Goal: Information Seeking & Learning: Compare options

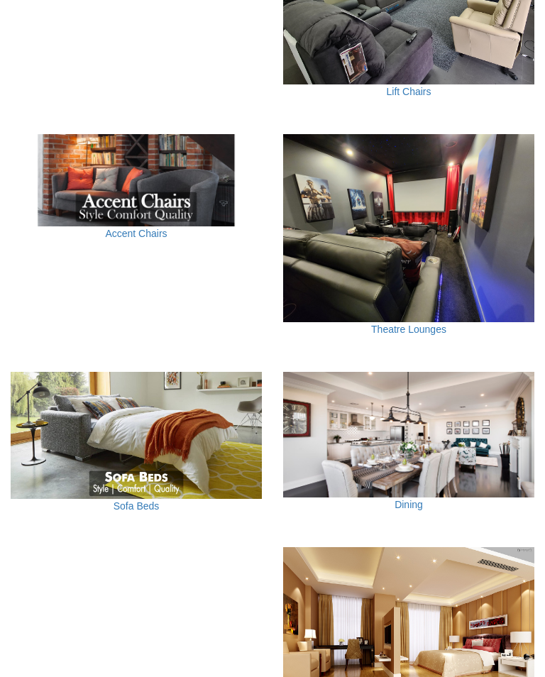
scroll to position [966, 0]
click at [407, 499] on link "Dining" at bounding box center [408, 504] width 28 height 11
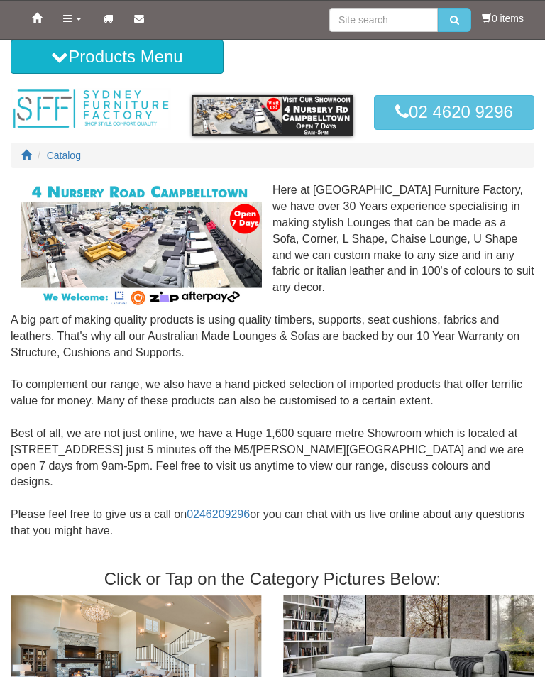
scroll to position [988, 0]
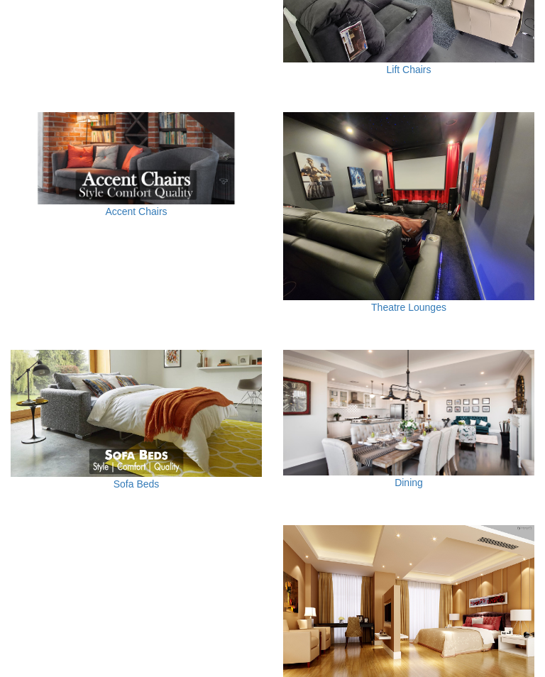
click at [134, 478] on link "Sofa Beds" at bounding box center [137, 483] width 46 height 11
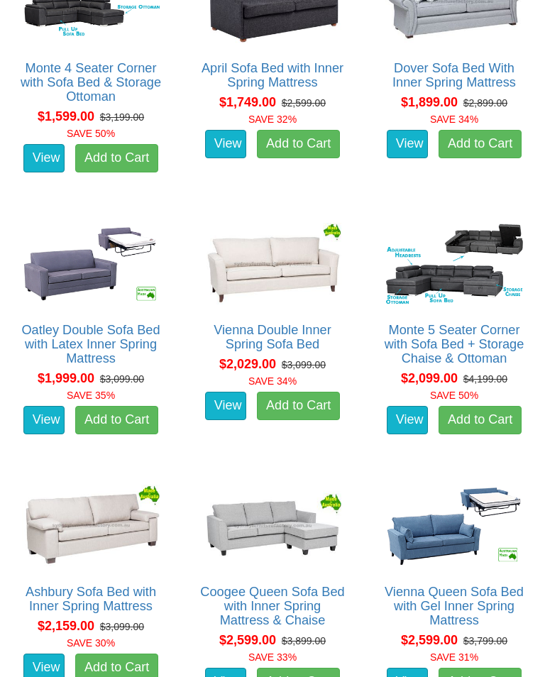
scroll to position [1131, 0]
click at [274, 277] on img at bounding box center [272, 263] width 145 height 89
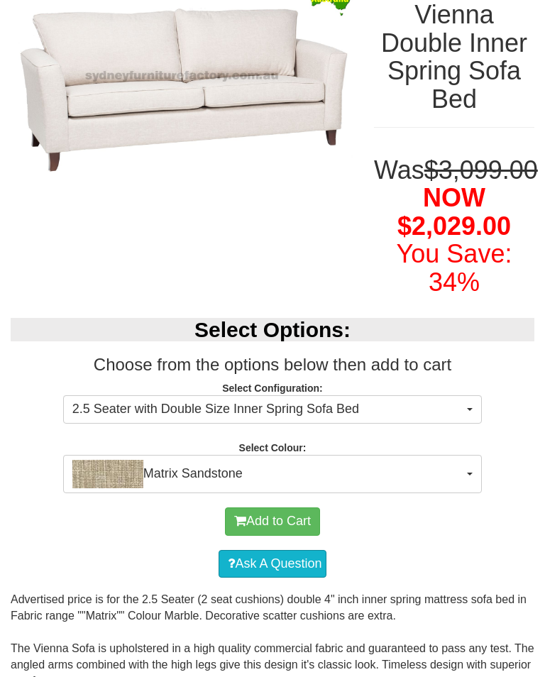
scroll to position [210, 0]
click at [470, 424] on button "2.5 Seater with Double Size Inner Spring Sofa Bed" at bounding box center [272, 409] width 419 height 28
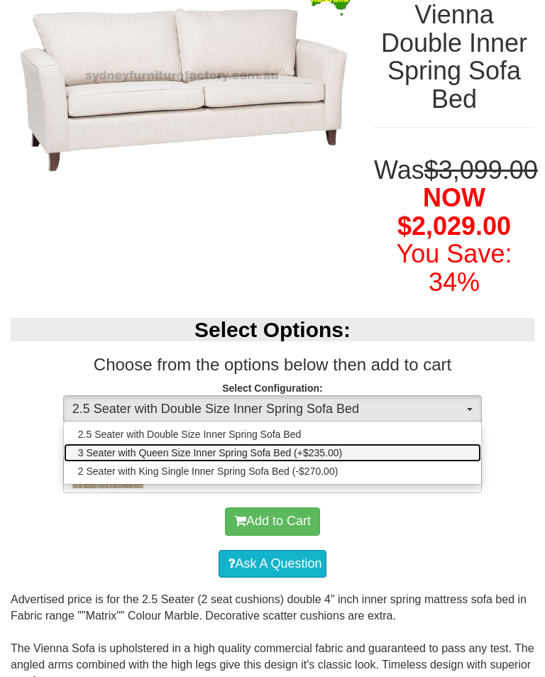
click at [330, 460] on span "3 Seater with Queen Size Inner Spring Sofa Bed (+$235.00)" at bounding box center [210, 453] width 264 height 14
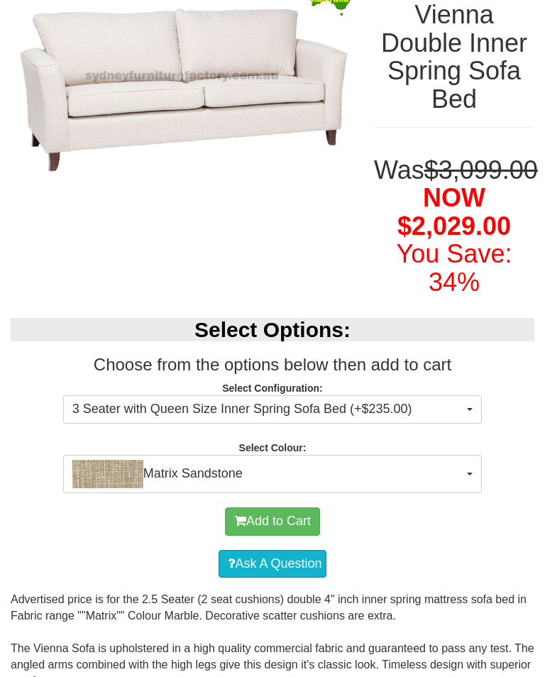
click at [459, 488] on span "Matrix Sandstone" at bounding box center [267, 474] width 391 height 28
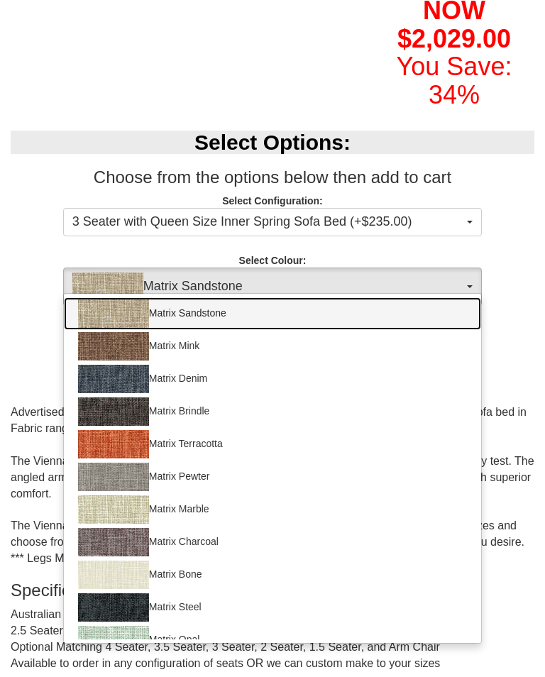
scroll to position [0, 0]
click at [123, 328] on img at bounding box center [113, 313] width 71 height 28
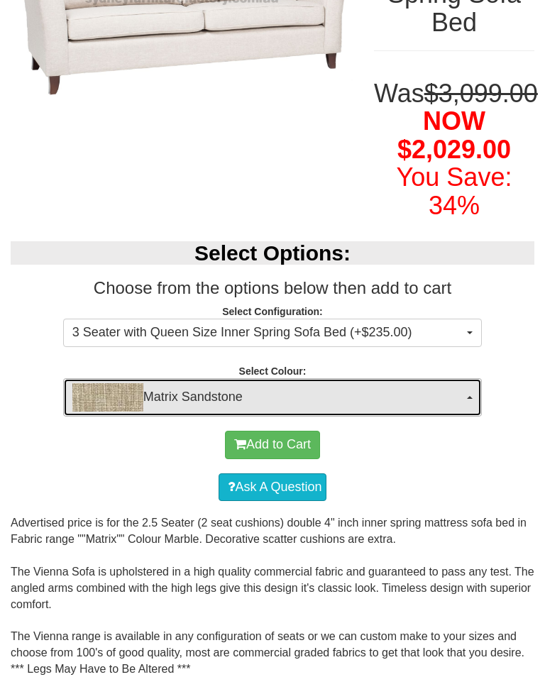
scroll to position [287, 0]
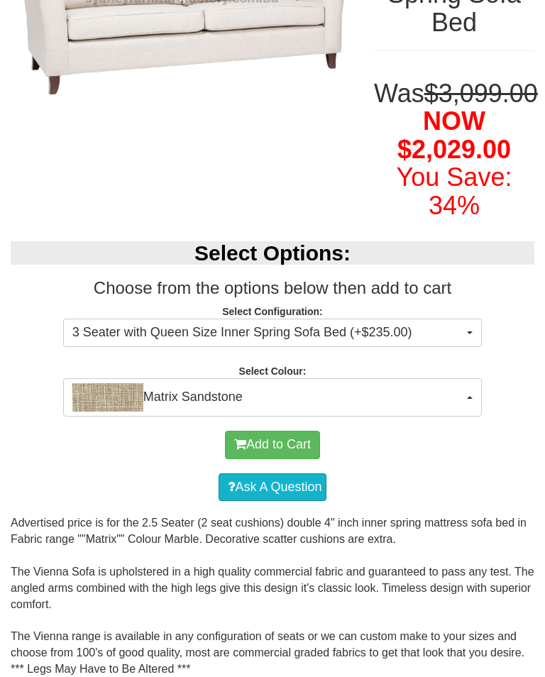
click at [465, 347] on button "3 Seater with Queen Size Inner Spring Sofa Bed (+$235.00)" at bounding box center [272, 333] width 419 height 28
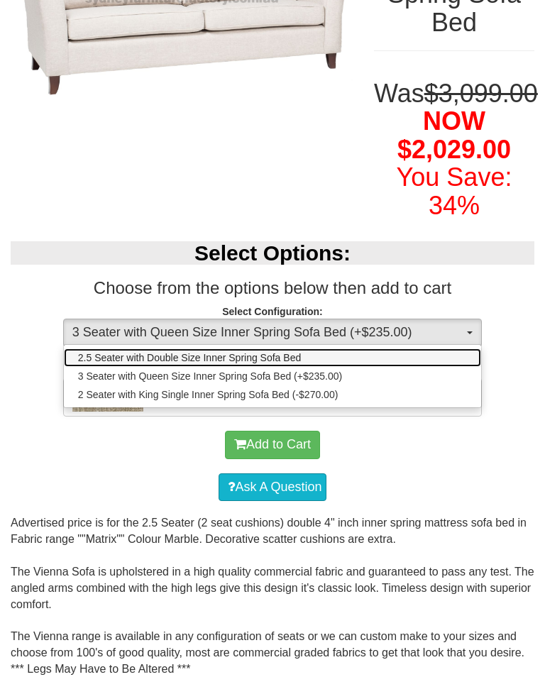
click at [280, 365] on span "2.5 Seater with Double Size Inner Spring Sofa Bed" at bounding box center [189, 357] width 223 height 14
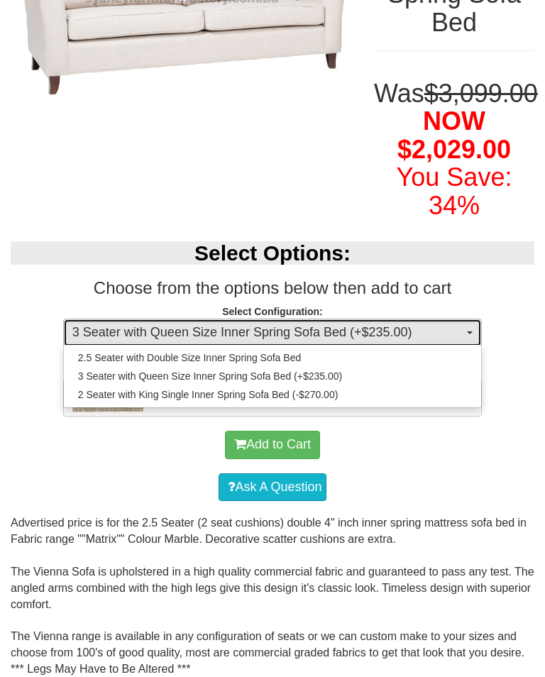
select select "438"
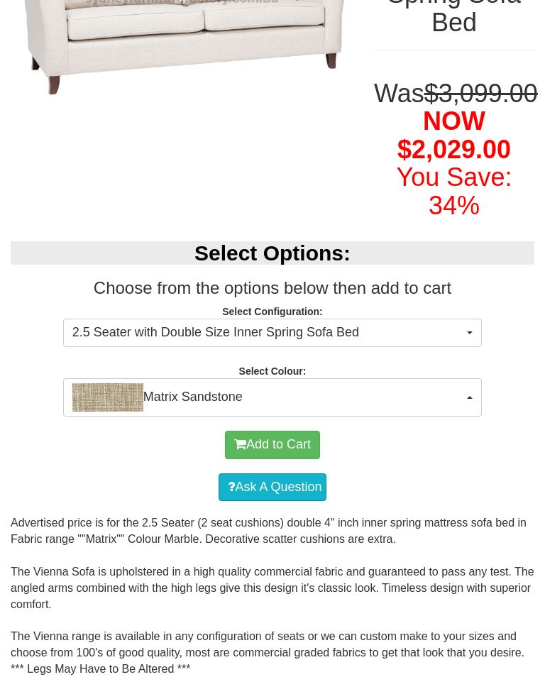
click at [466, 416] on button "Matrix Sandstone" at bounding box center [272, 397] width 419 height 38
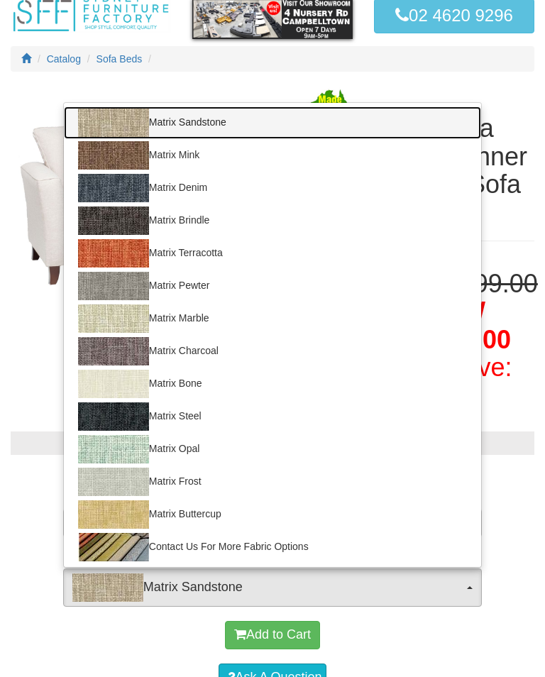
scroll to position [94, 0]
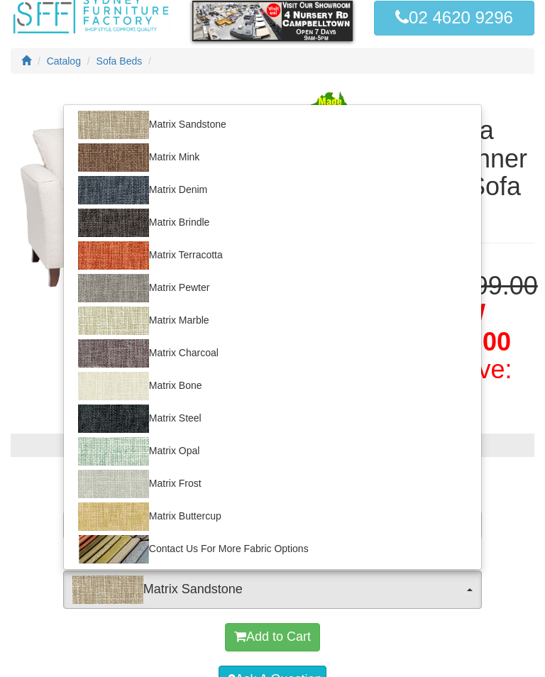
click at [519, 91] on div at bounding box center [272, 338] width 545 height 677
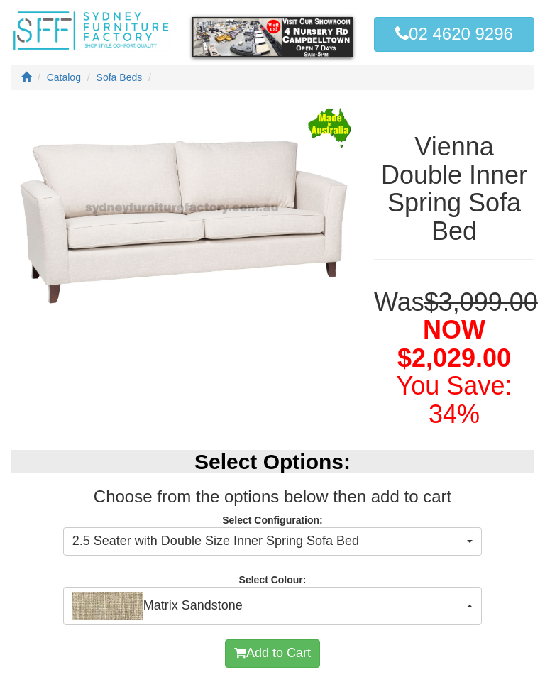
scroll to position [0, 0]
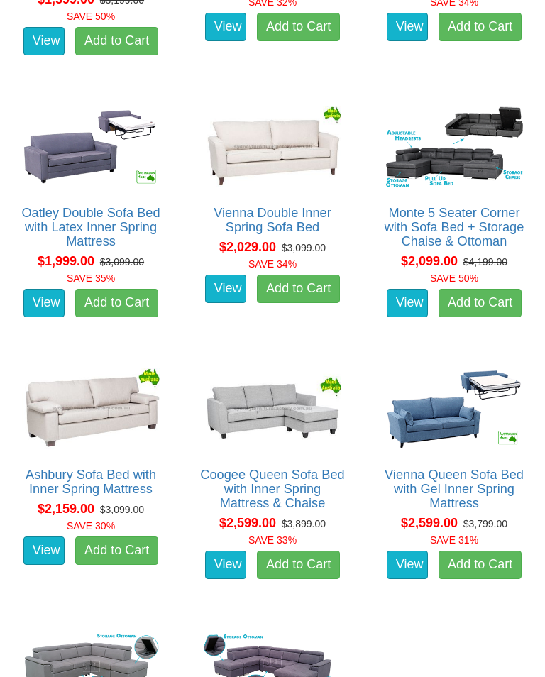
scroll to position [1246, 0]
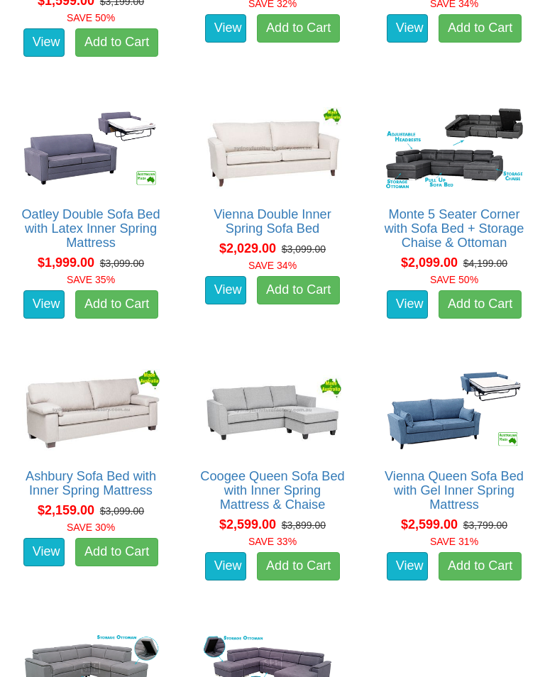
click at [438, 448] on img at bounding box center [454, 409] width 145 height 89
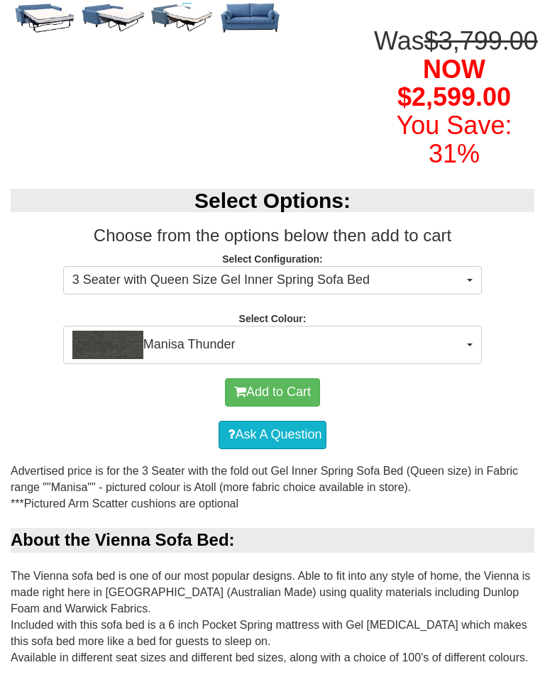
scroll to position [367, 0]
click at [461, 359] on span "Manisa Thunder" at bounding box center [267, 345] width 391 height 28
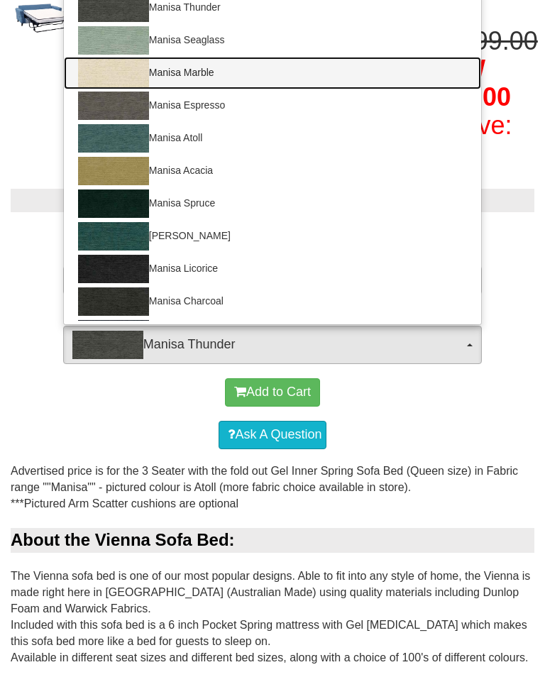
click at [120, 87] on img at bounding box center [113, 73] width 71 height 28
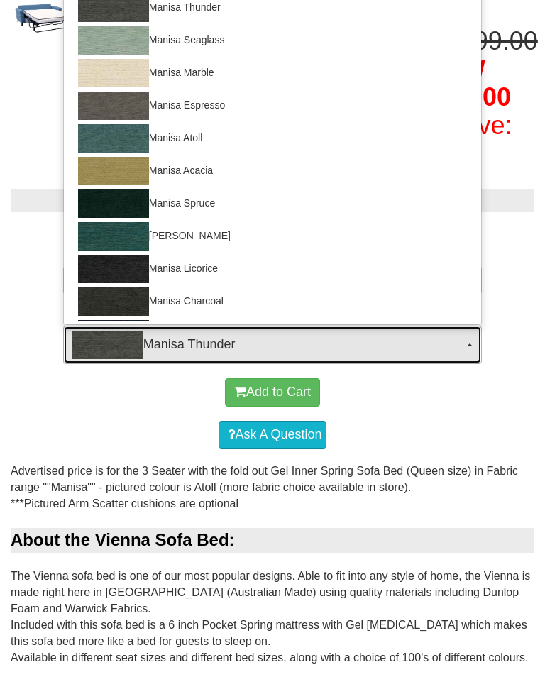
select select "1527"
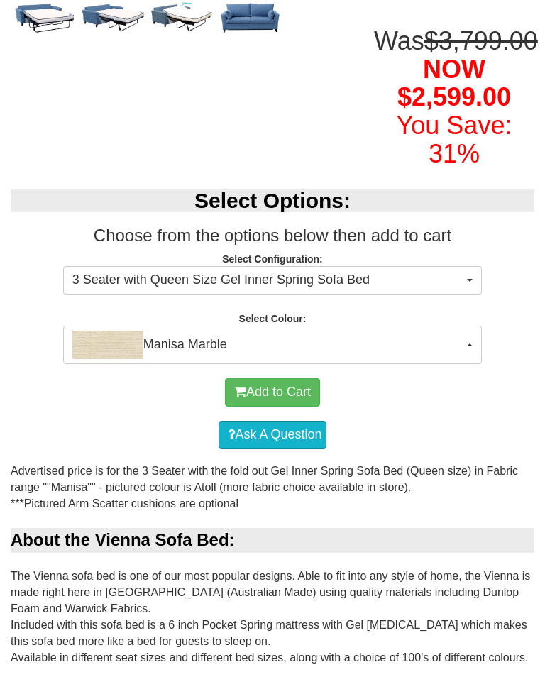
click at [462, 359] on span "Manisa Marble" at bounding box center [267, 345] width 391 height 28
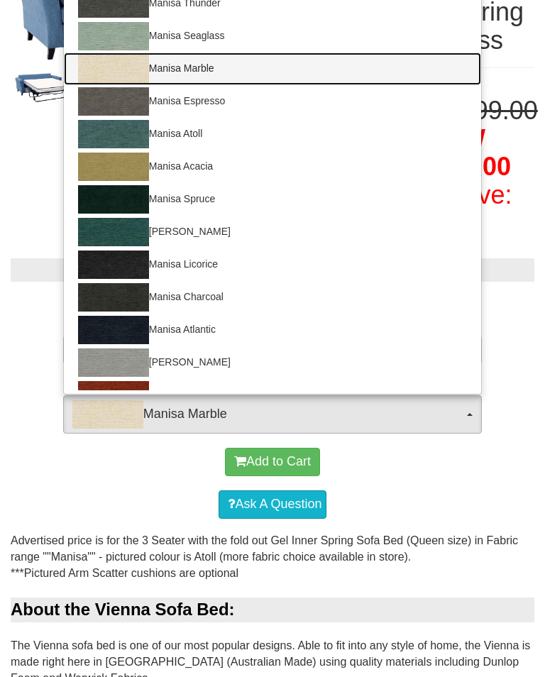
scroll to position [306, 0]
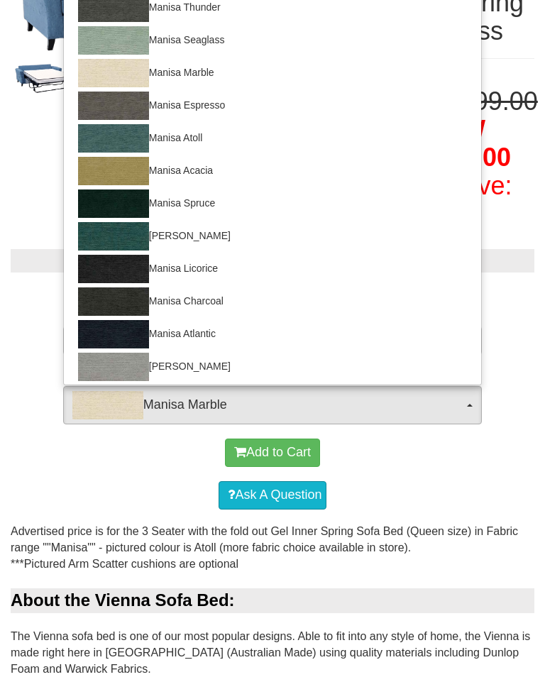
click at [75, 521] on div at bounding box center [272, 338] width 545 height 677
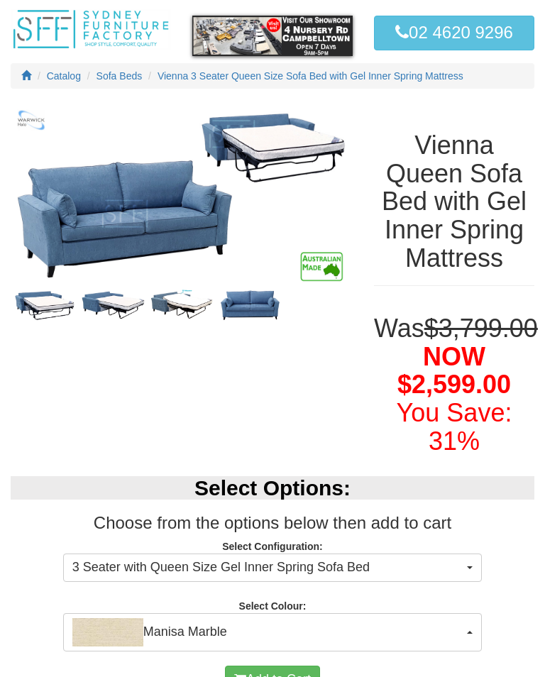
scroll to position [0, 0]
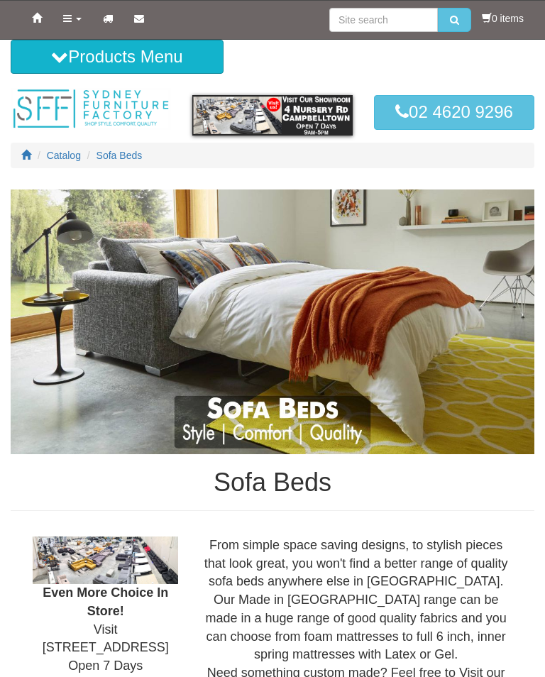
scroll to position [1268, 0]
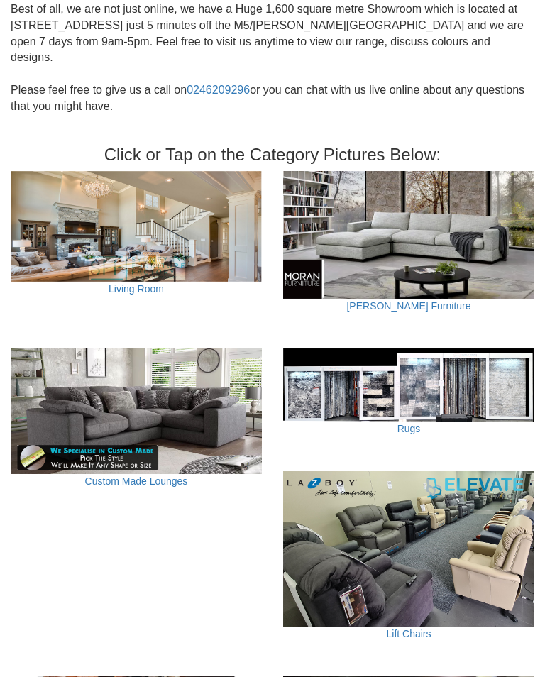
scroll to position [419, 0]
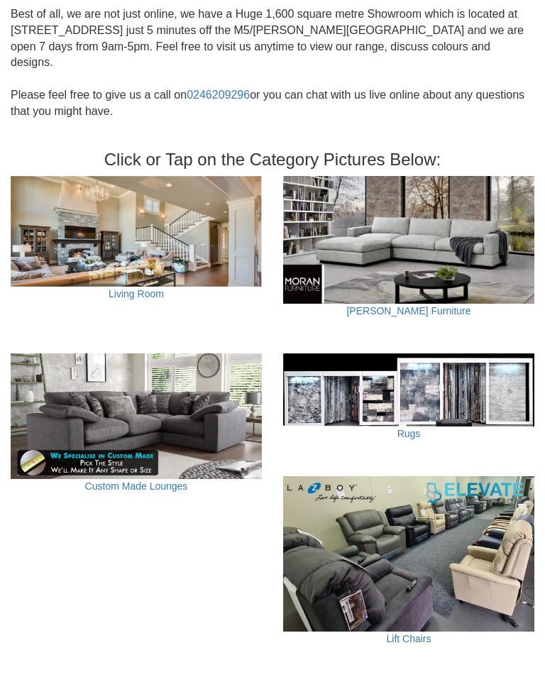
click at [149, 446] on img at bounding box center [136, 416] width 251 height 126
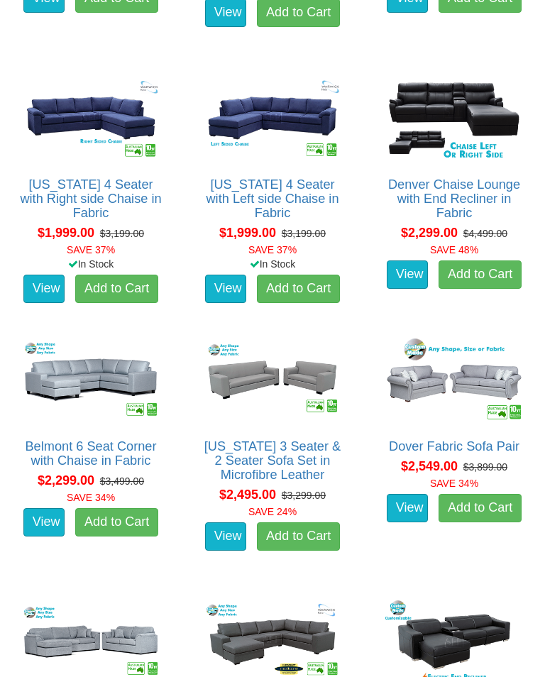
scroll to position [1212, 0]
click at [456, 386] on img at bounding box center [454, 379] width 145 height 89
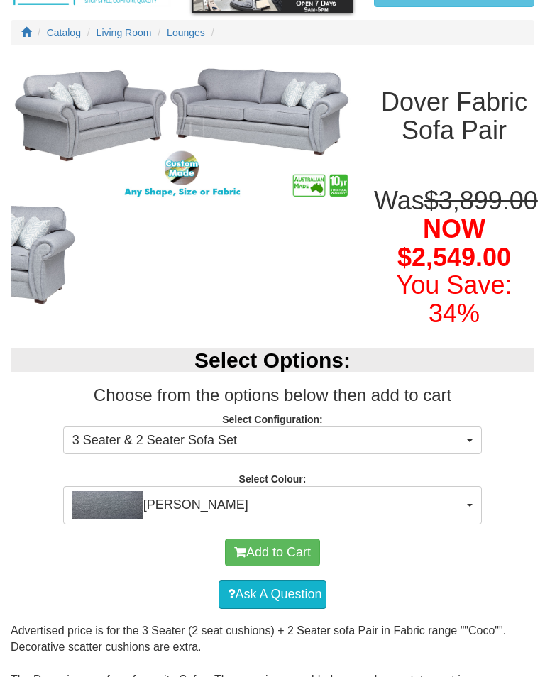
scroll to position [123, 0]
click at [461, 519] on span "Coco Slate" at bounding box center [267, 505] width 391 height 28
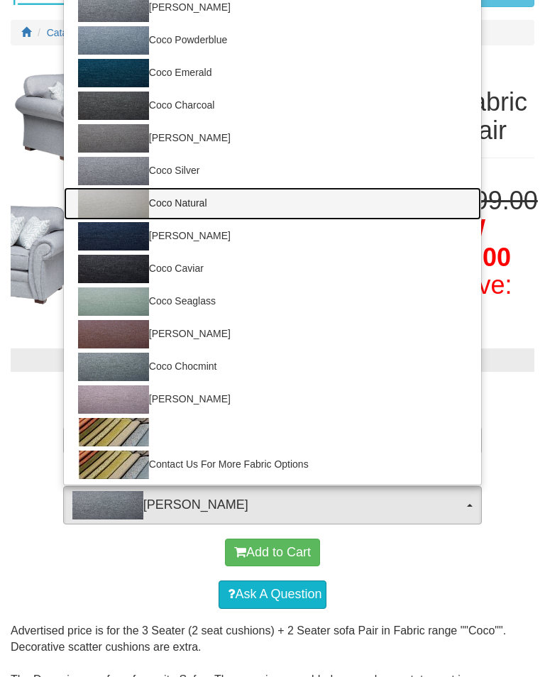
click at [125, 218] on img at bounding box center [113, 203] width 71 height 28
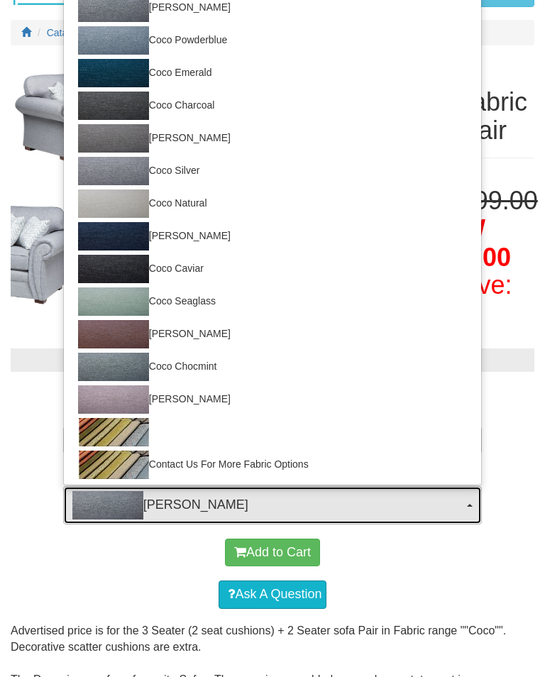
select select "167"
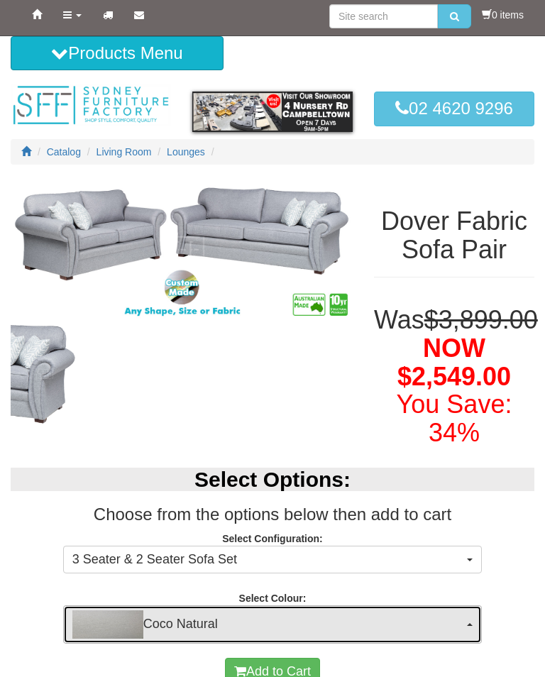
scroll to position [0, 0]
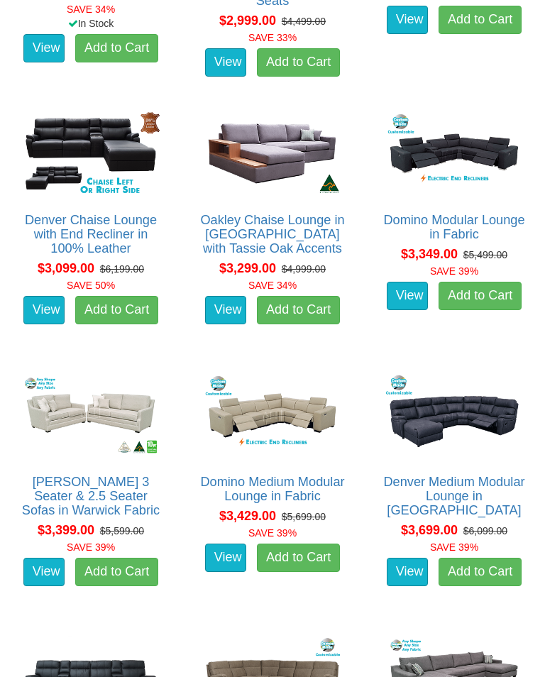
scroll to position [3284, 0]
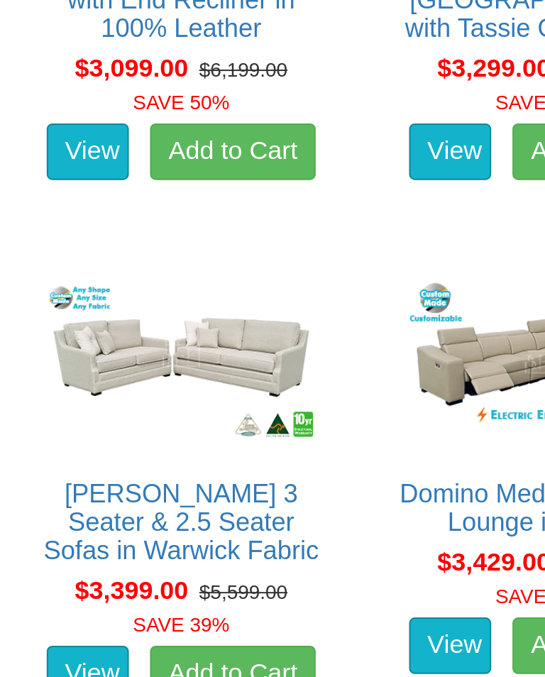
click at [84, 357] on img at bounding box center [90, 401] width 145 height 89
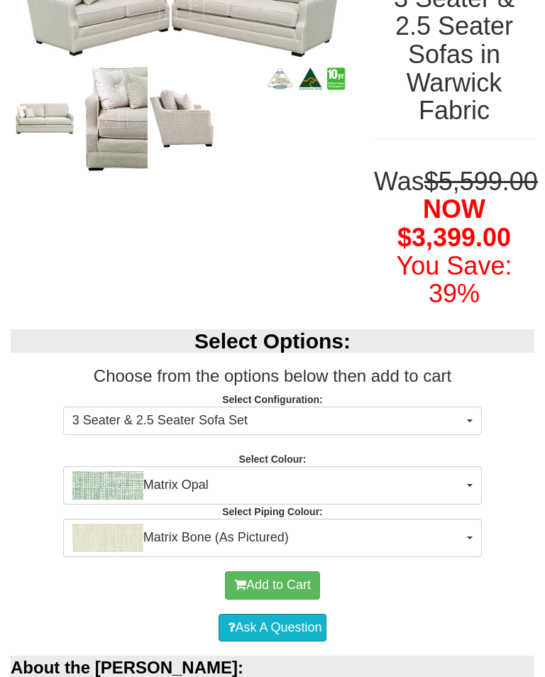
scroll to position [269, 0]
click at [467, 419] on span "button" at bounding box center [470, 420] width 6 height 3
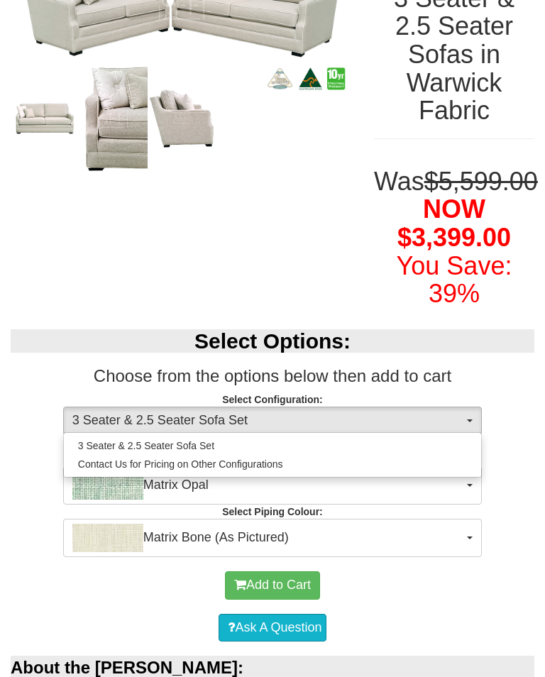
click at [24, 575] on div at bounding box center [272, 338] width 545 height 677
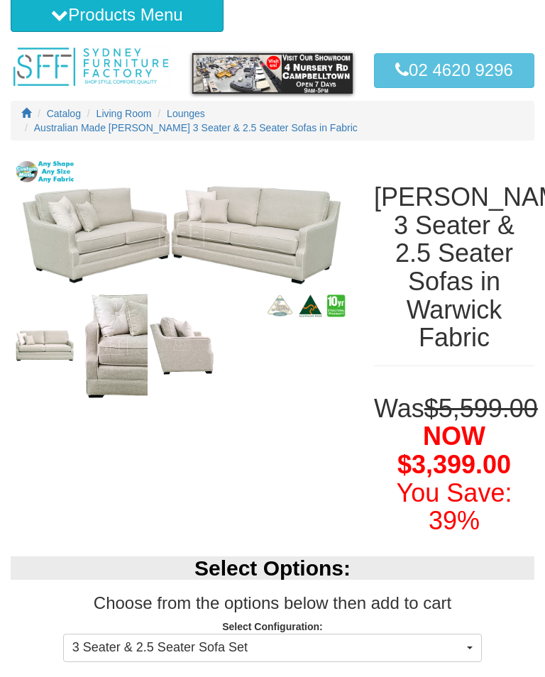
scroll to position [0, 0]
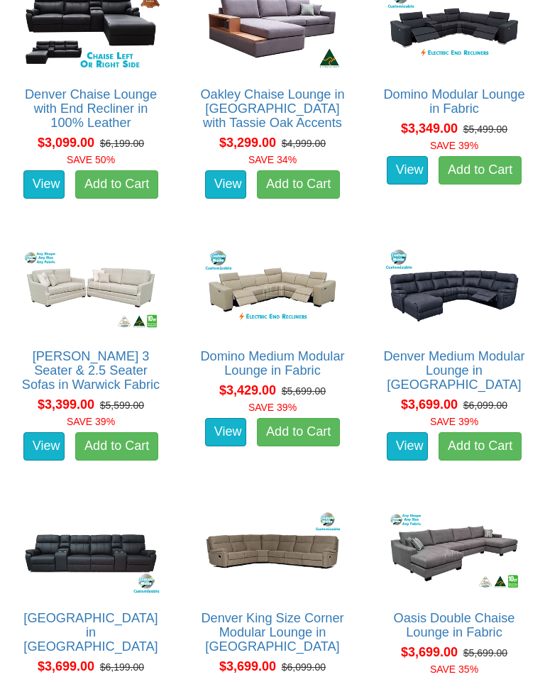
scroll to position [3395, 0]
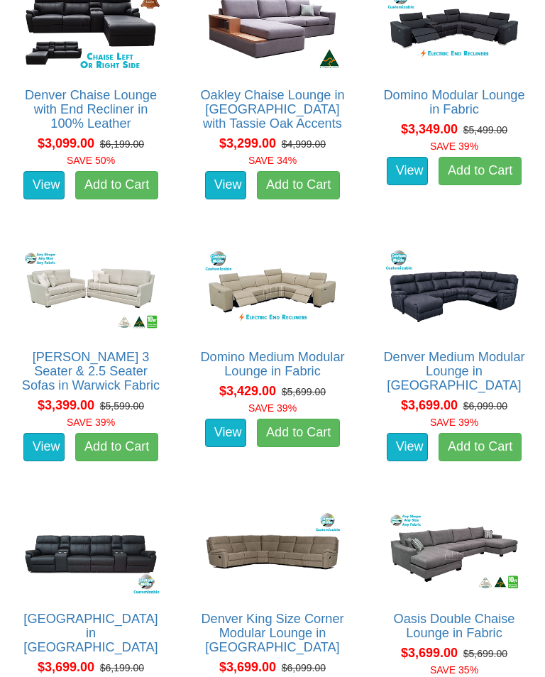
click at [99, 311] on img at bounding box center [90, 289] width 145 height 89
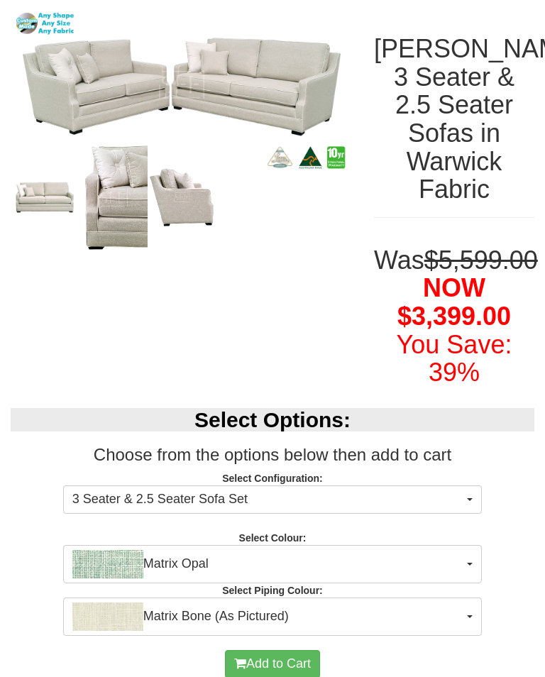
scroll to position [183, 0]
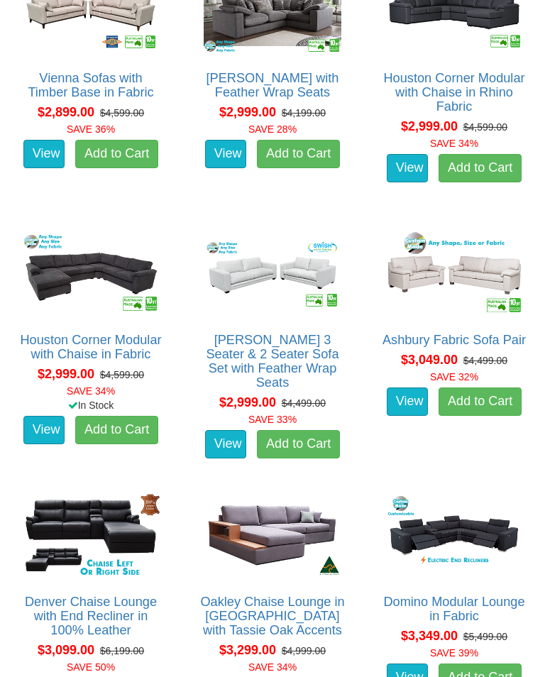
scroll to position [2888, 0]
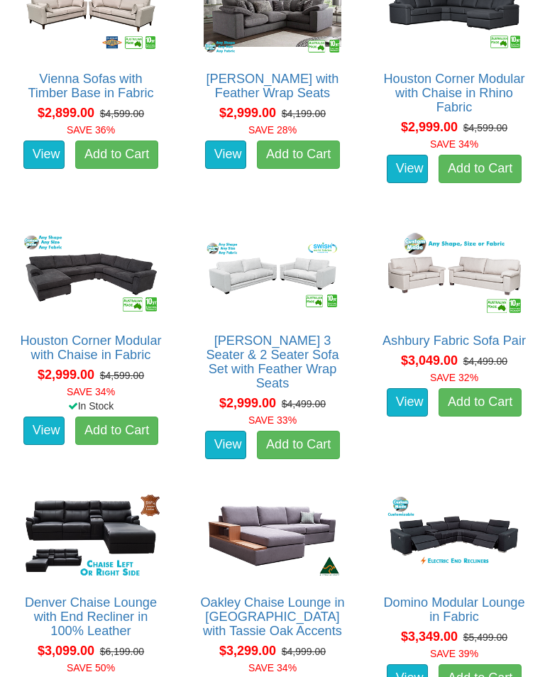
click at [461, 298] on img at bounding box center [454, 273] width 145 height 89
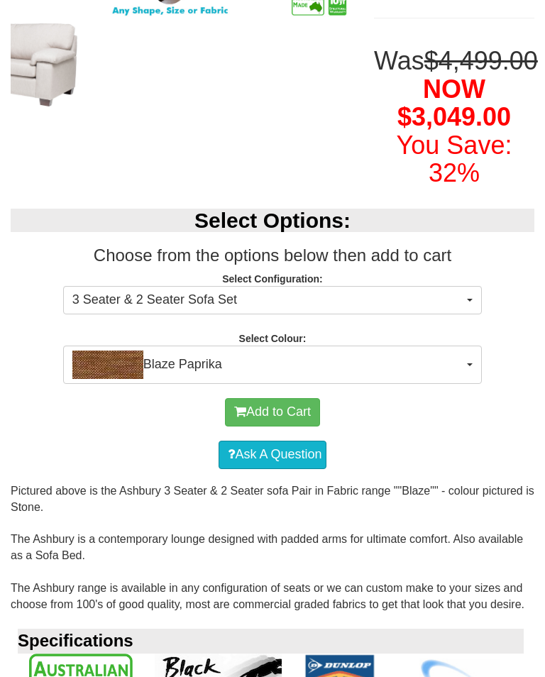
scroll to position [291, 0]
click at [462, 309] on span "3 Seater & 2 Seater Sofa Set" at bounding box center [267, 300] width 391 height 18
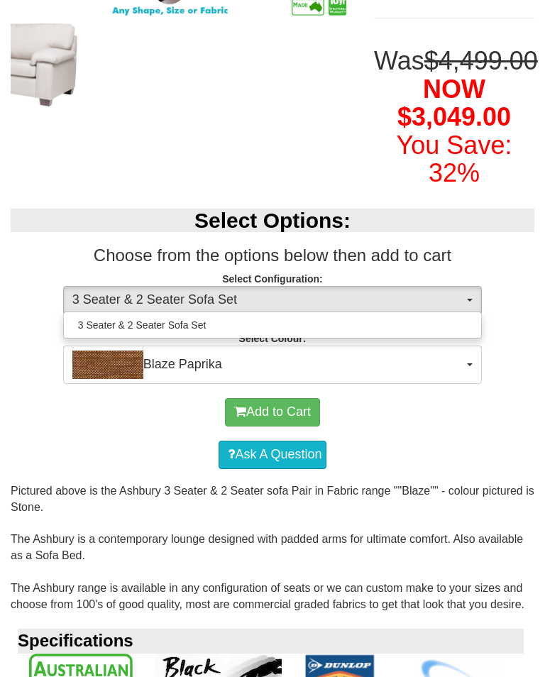
click at [526, 326] on div at bounding box center [272, 338] width 545 height 677
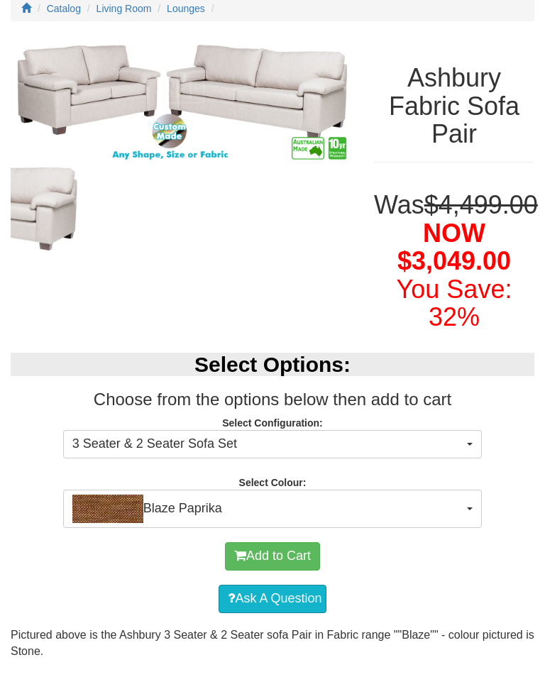
scroll to position [0, 0]
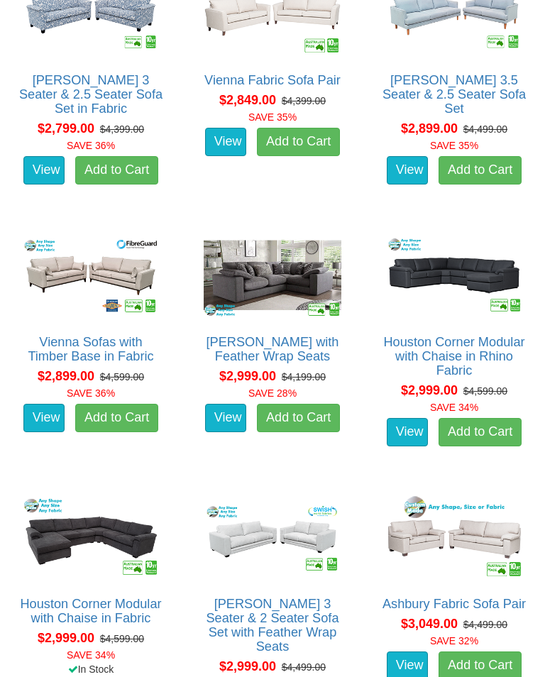
scroll to position [2625, 0]
click at [84, 289] on img at bounding box center [90, 275] width 145 height 89
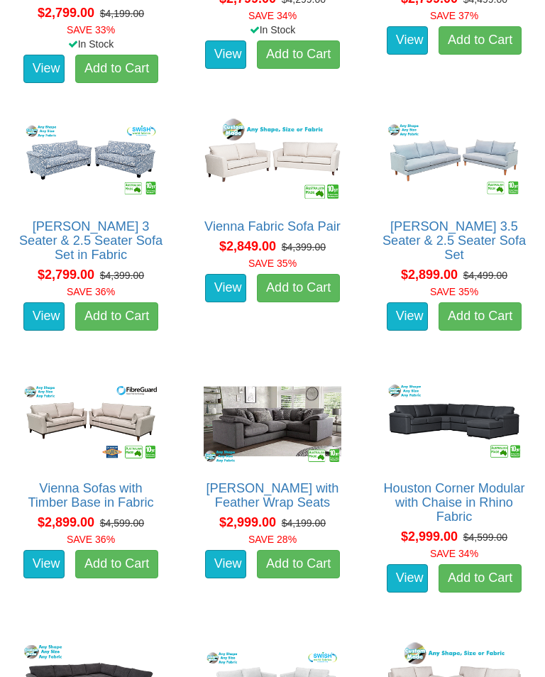
scroll to position [2469, 0]
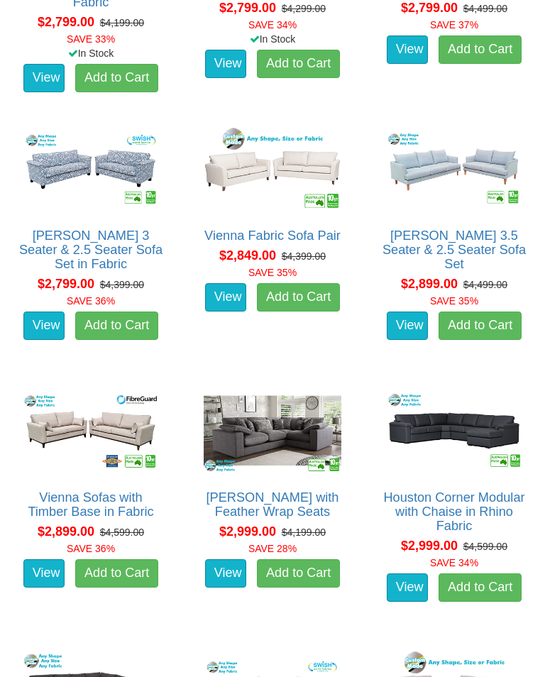
click at [468, 181] on img at bounding box center [454, 169] width 145 height 89
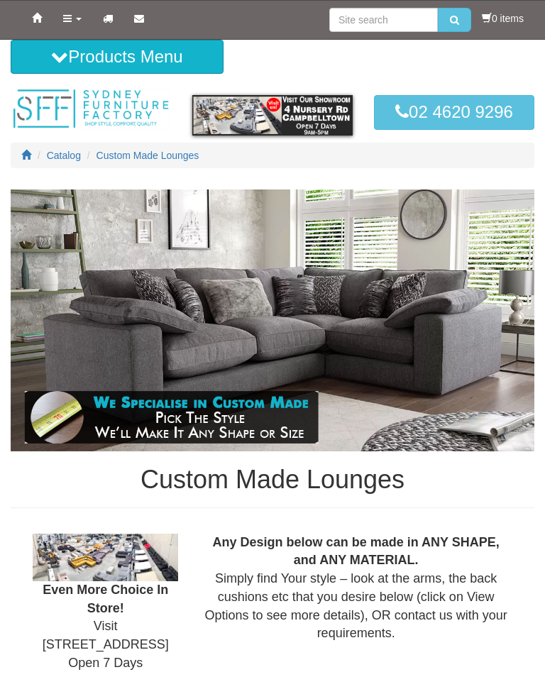
scroll to position [2470, 0]
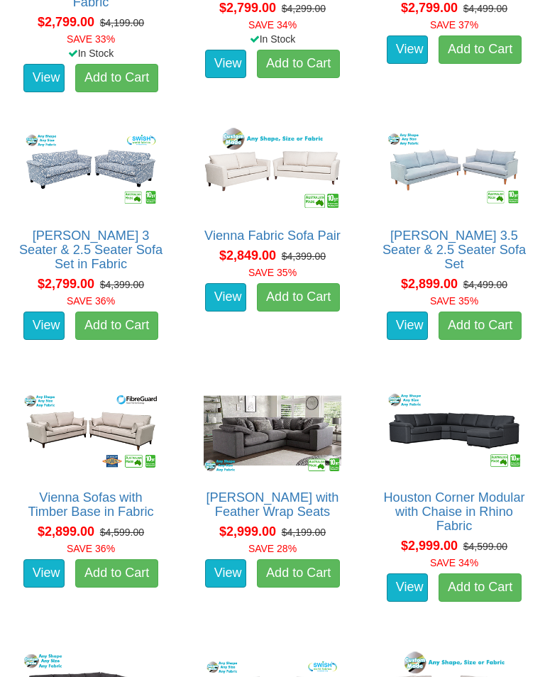
click at [88, 200] on img at bounding box center [90, 168] width 145 height 89
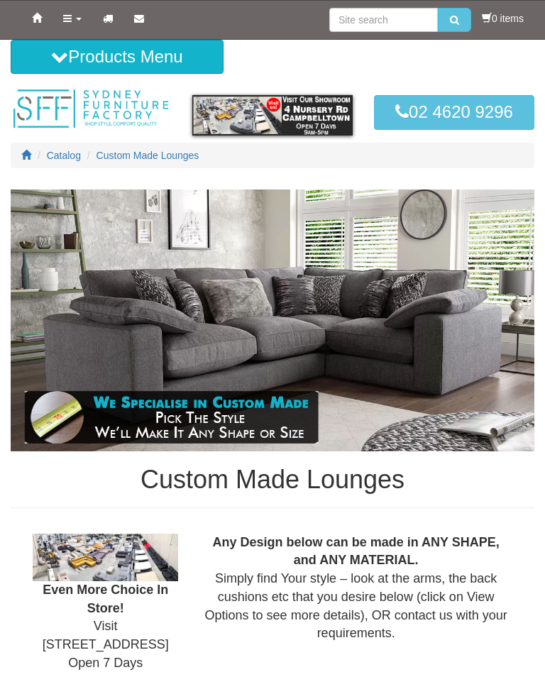
scroll to position [2470, 0]
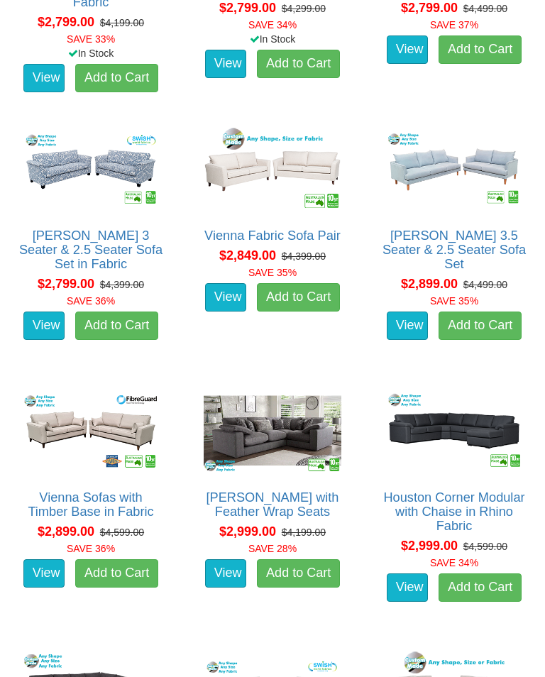
click at [248, 167] on img at bounding box center [272, 168] width 145 height 89
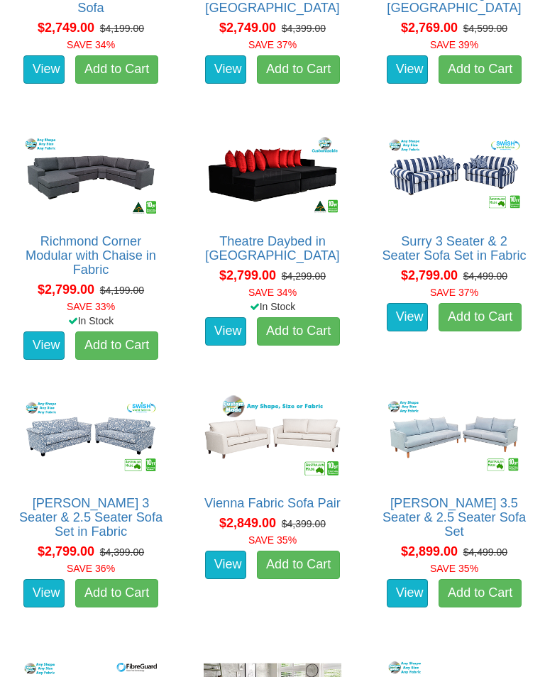
scroll to position [2201, 0]
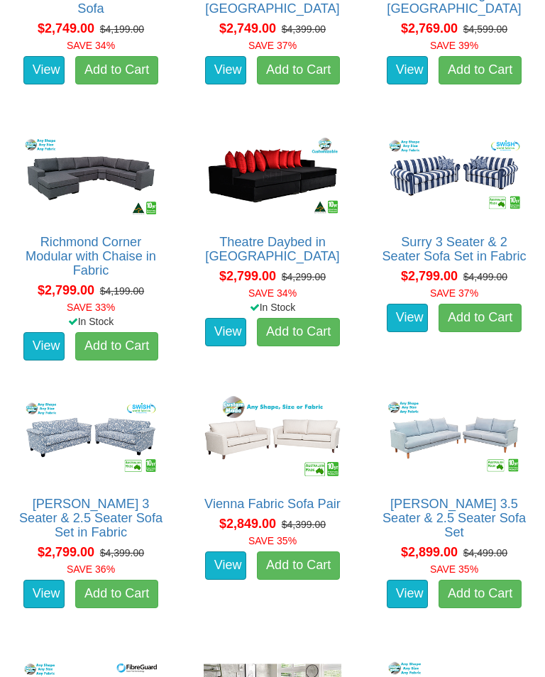
click at [455, 197] on img at bounding box center [454, 175] width 145 height 89
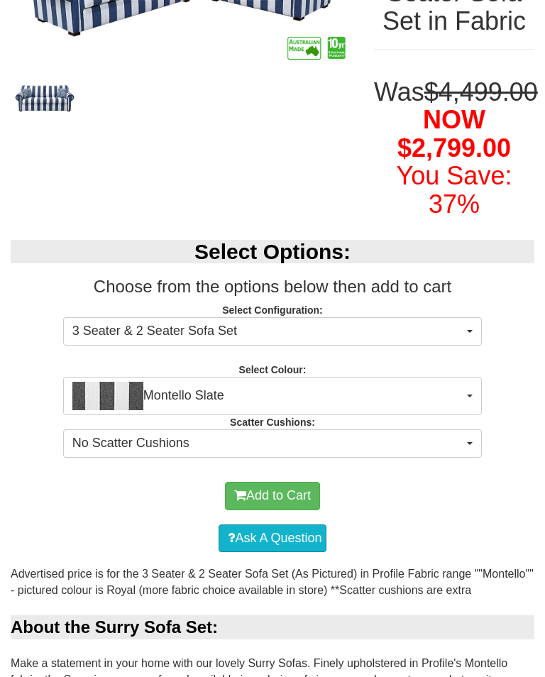
scroll to position [288, 0]
click at [459, 410] on span "Montello Slate" at bounding box center [267, 396] width 391 height 28
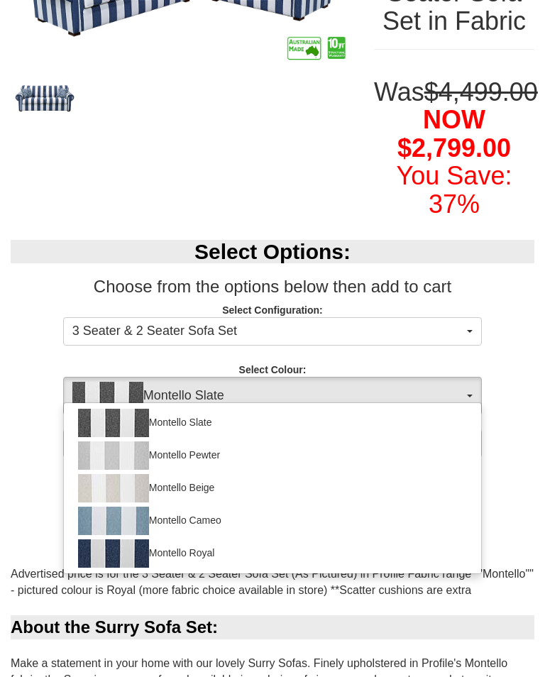
click at [462, 419] on div at bounding box center [272, 338] width 545 height 677
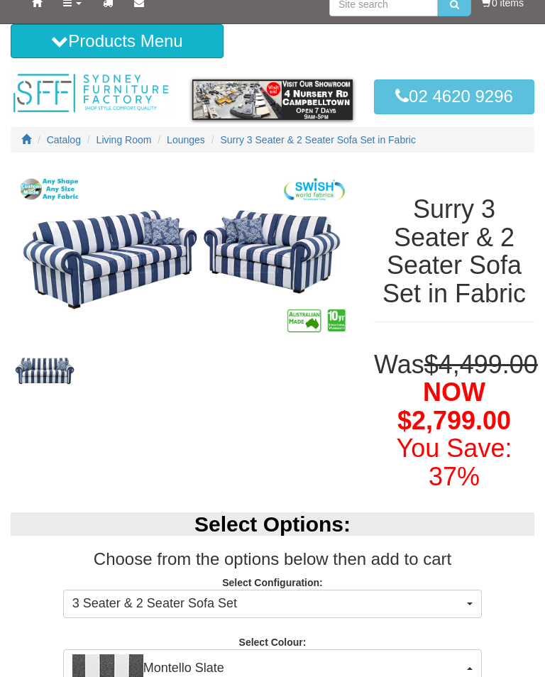
scroll to position [0, 0]
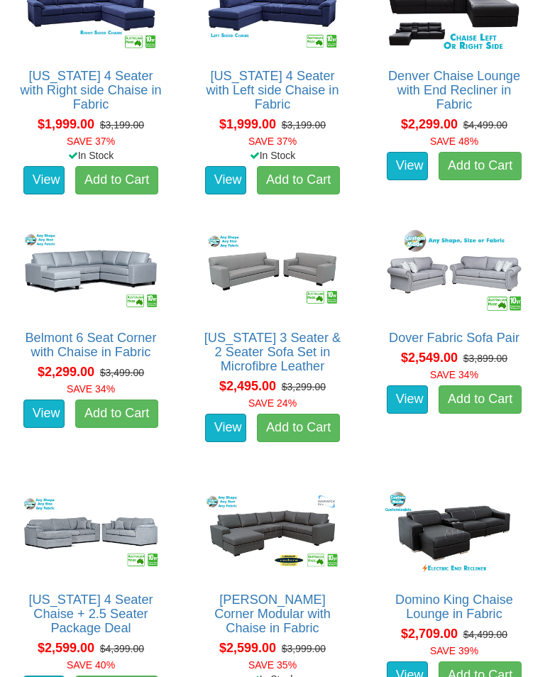
scroll to position [1320, 0]
click at [463, 275] on img at bounding box center [454, 271] width 145 height 89
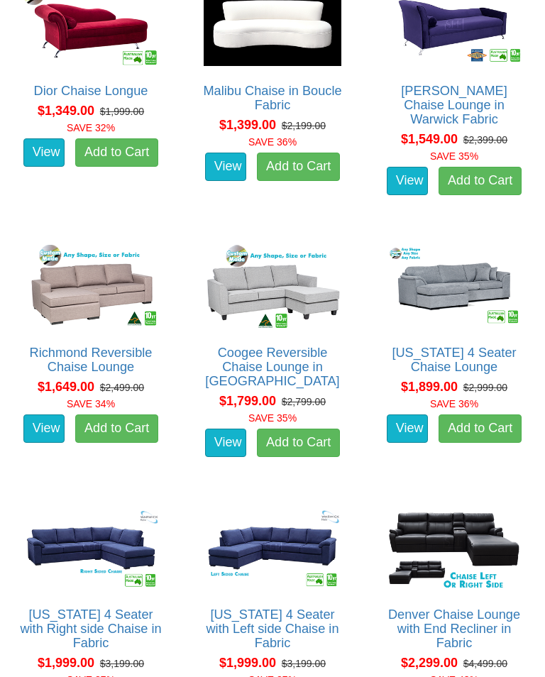
scroll to position [781, 0]
click at [249, 289] on img at bounding box center [272, 286] width 145 height 89
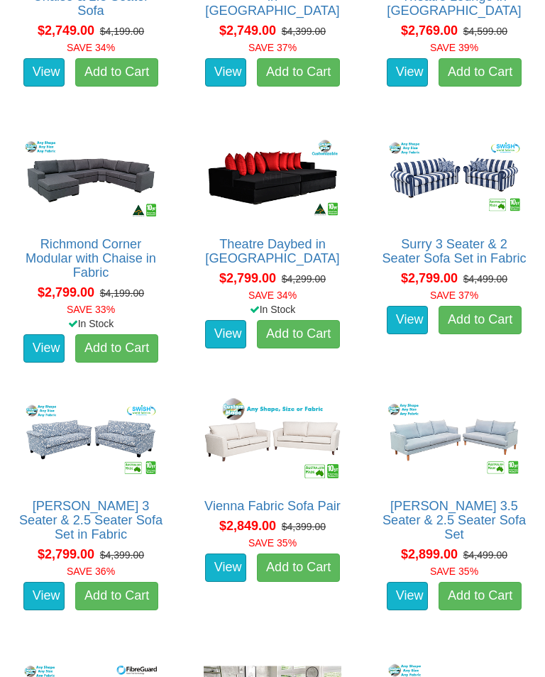
scroll to position [2207, 0]
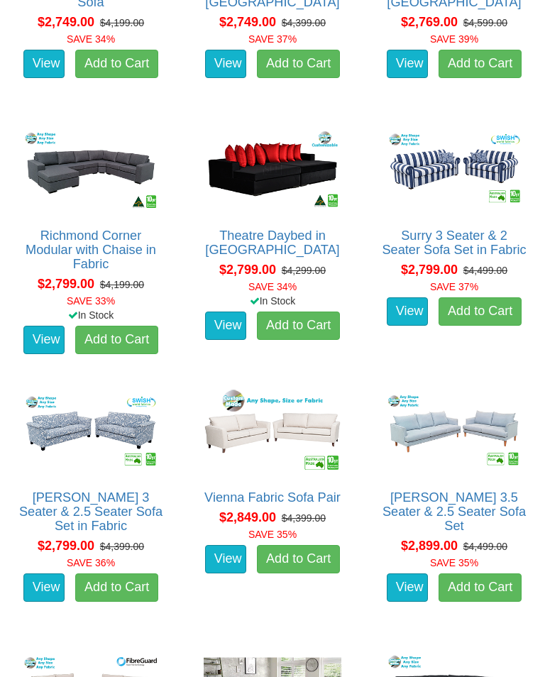
click at [449, 432] on img at bounding box center [454, 431] width 145 height 89
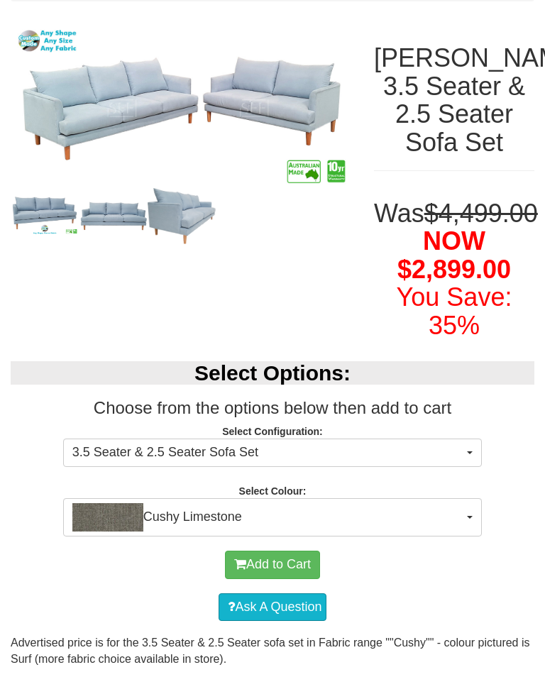
scroll to position [167, 0]
click at [461, 531] on span "Cushy Limestone" at bounding box center [267, 517] width 391 height 28
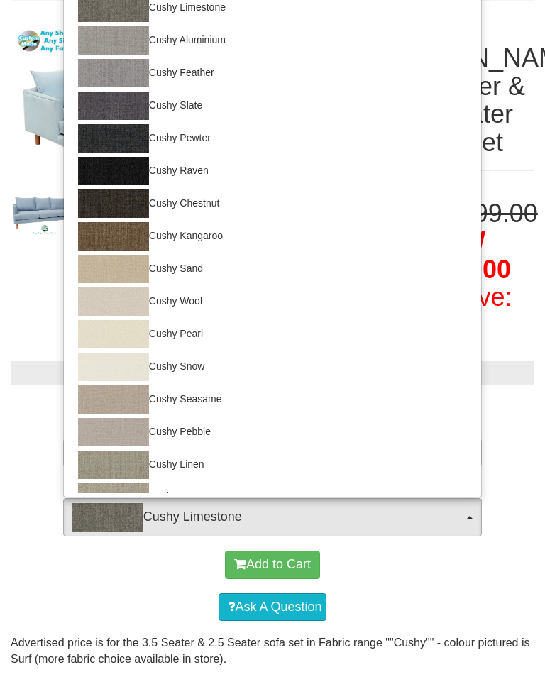
click at [56, 599] on div at bounding box center [272, 338] width 545 height 677
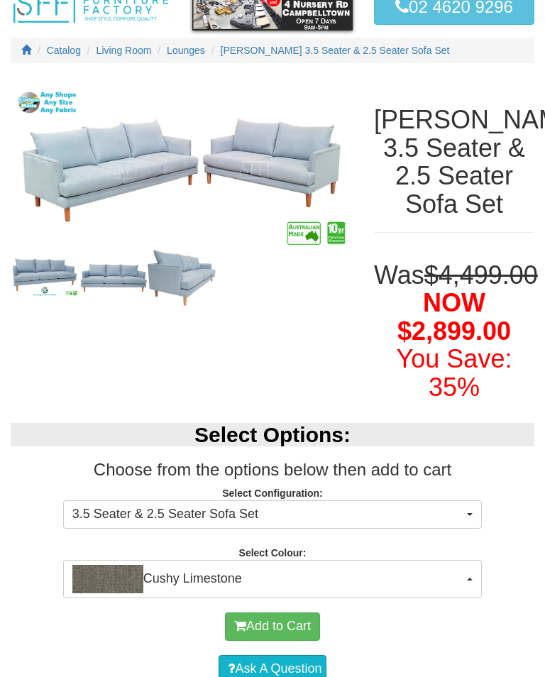
scroll to position [0, 0]
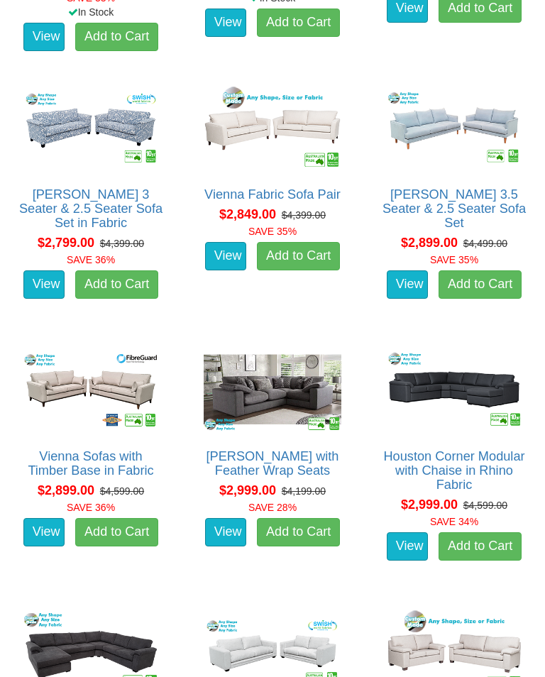
scroll to position [2511, 0]
click at [224, 255] on link "View" at bounding box center [225, 256] width 41 height 28
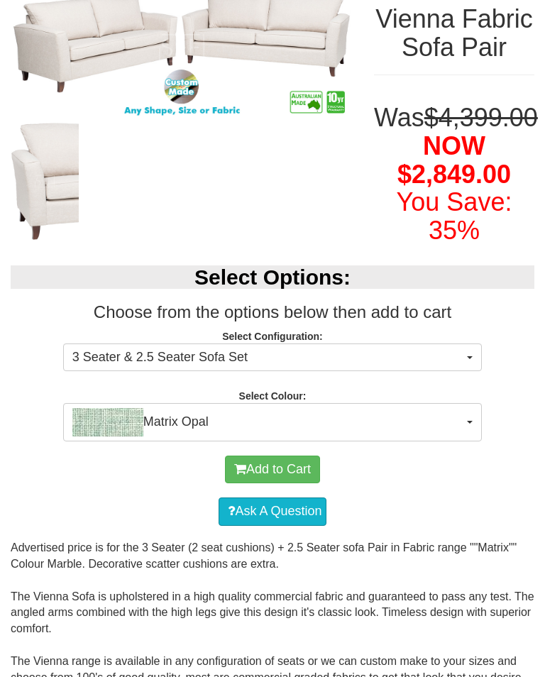
scroll to position [206, 0]
click at [470, 372] on button "3 Seater & 2.5 Seater Sofa Set" at bounding box center [272, 357] width 419 height 28
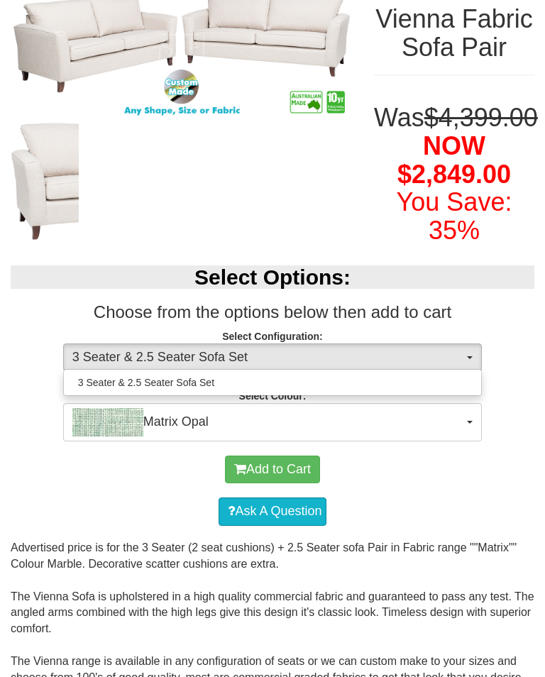
click at [232, 252] on div at bounding box center [272, 338] width 545 height 677
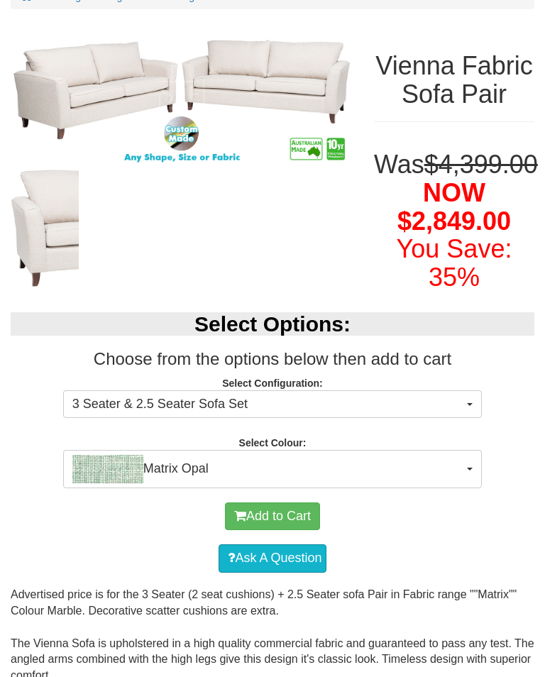
scroll to position [0, 0]
